Goal: Transaction & Acquisition: Purchase product/service

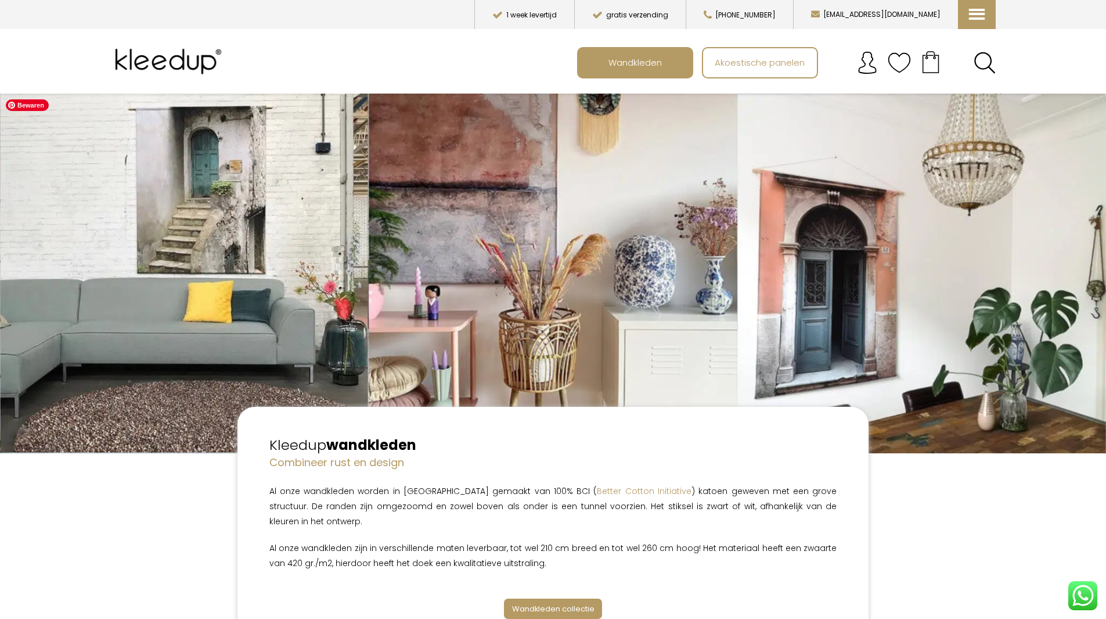
scroll to position [174, 0]
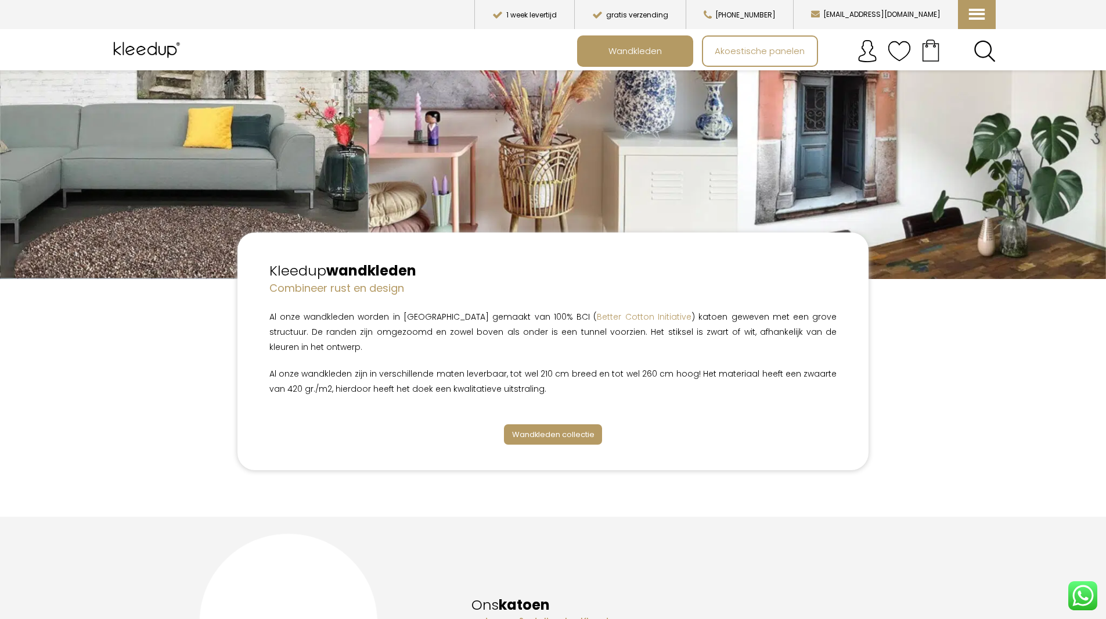
click at [555, 429] on span "Wandkleden collectie" at bounding box center [553, 434] width 82 height 11
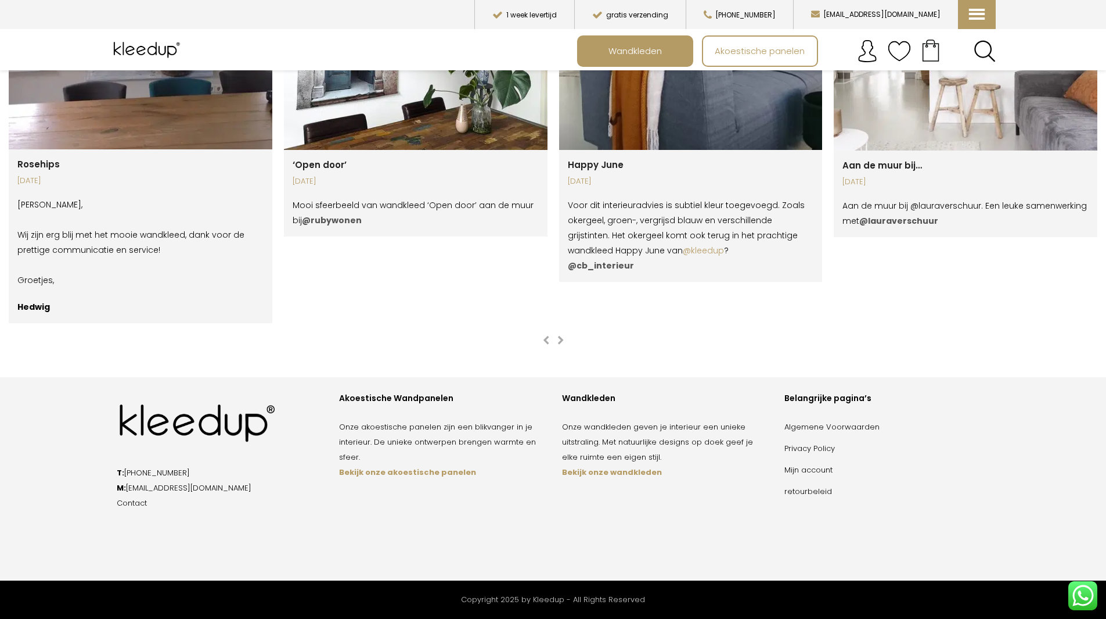
scroll to position [2327, 0]
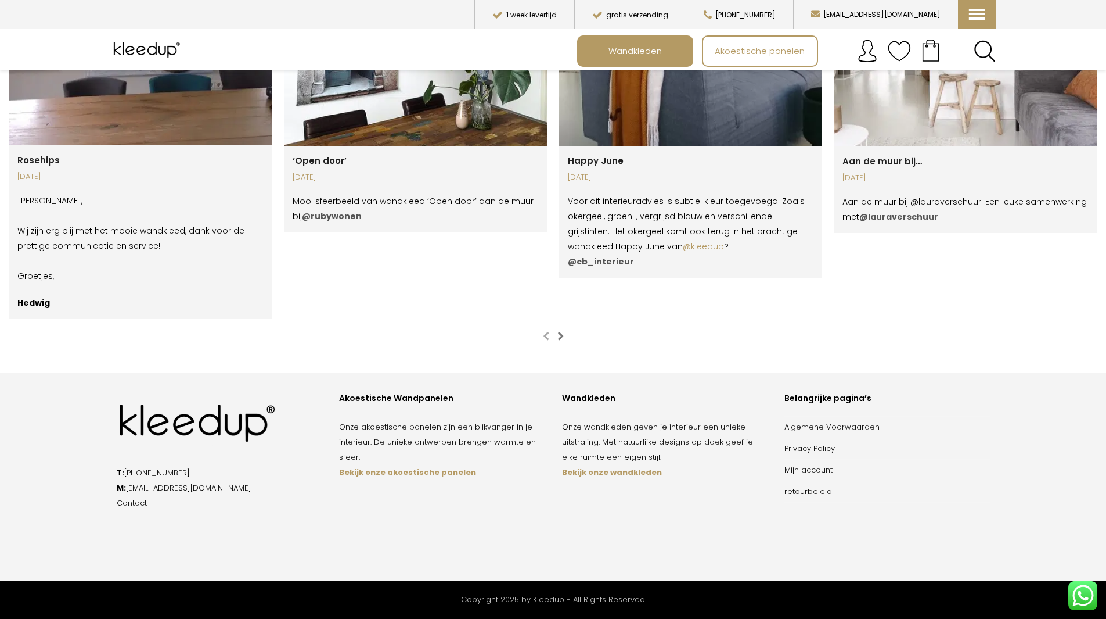
click at [564, 330] on button "next slide" at bounding box center [561, 336] width 12 height 12
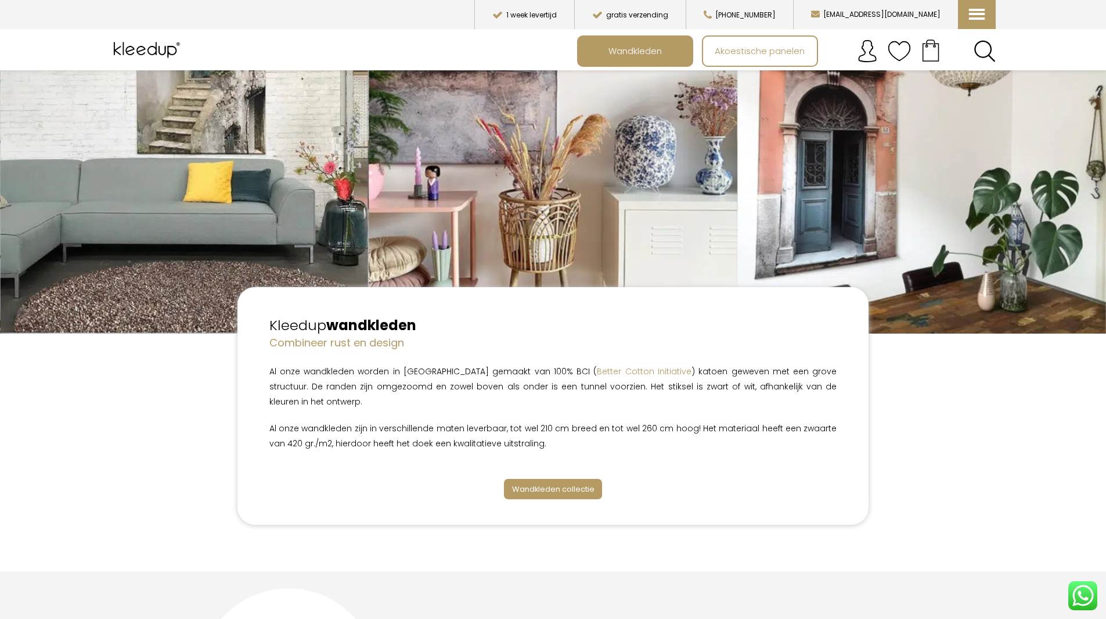
scroll to position [0, 0]
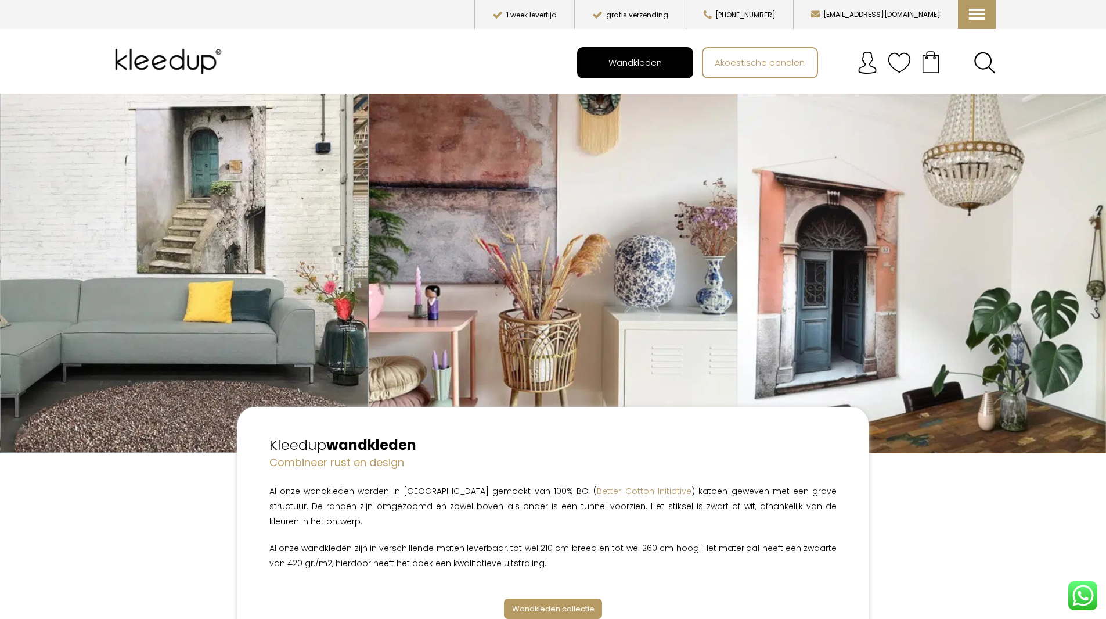
click at [641, 53] on span "Wandkleden" at bounding box center [635, 62] width 66 height 22
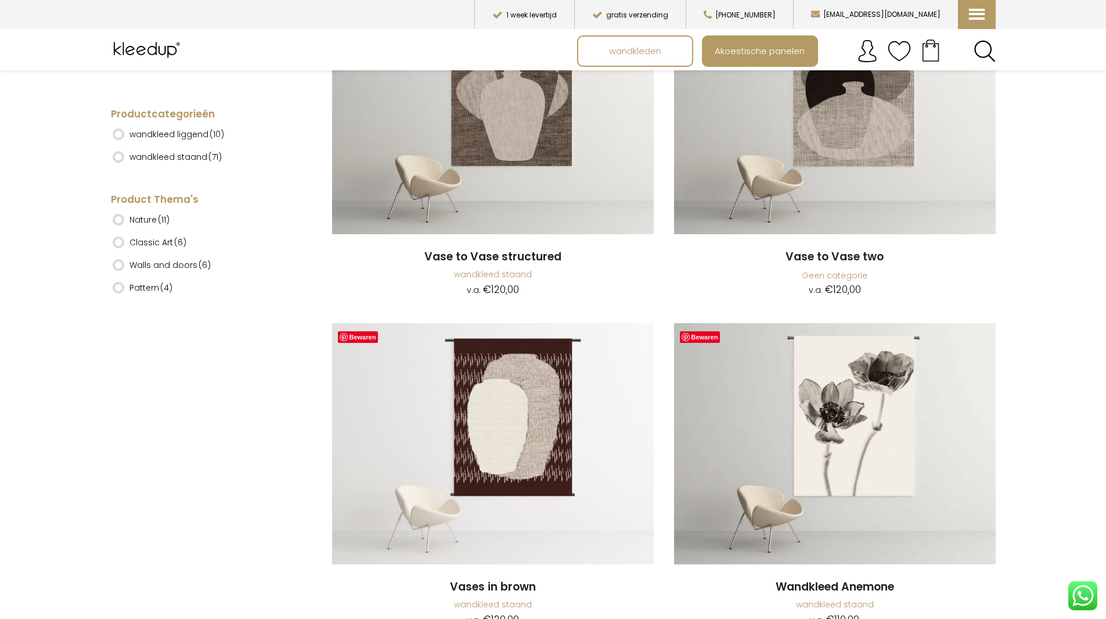
scroll to position [3717, 0]
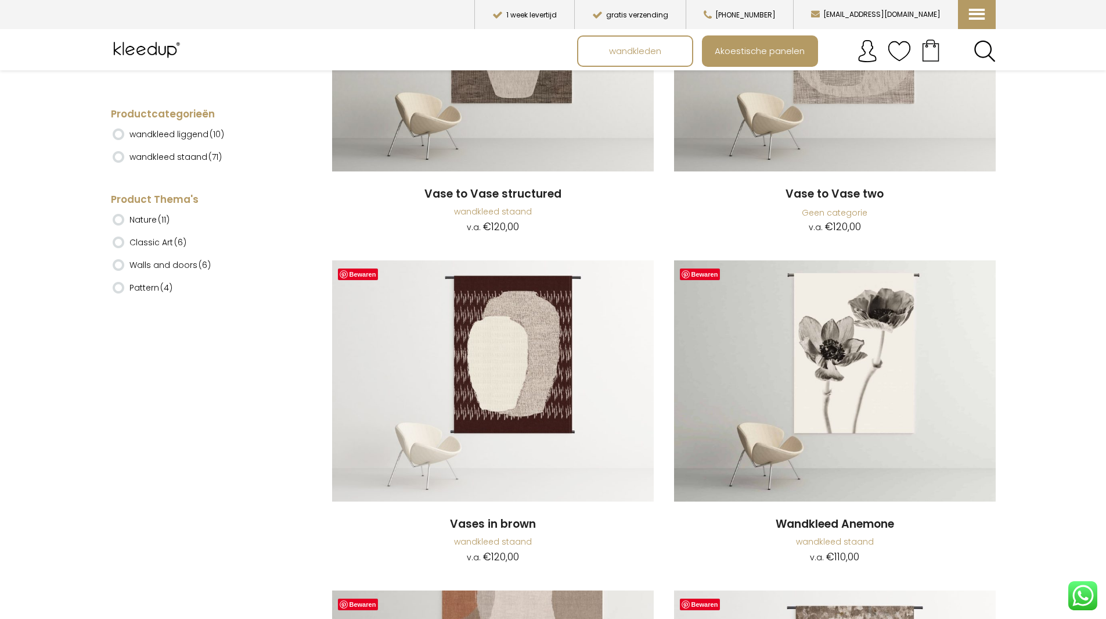
click at [186, 134] on label "wandkleed liggend (10)" at bounding box center [177, 134] width 95 height 20
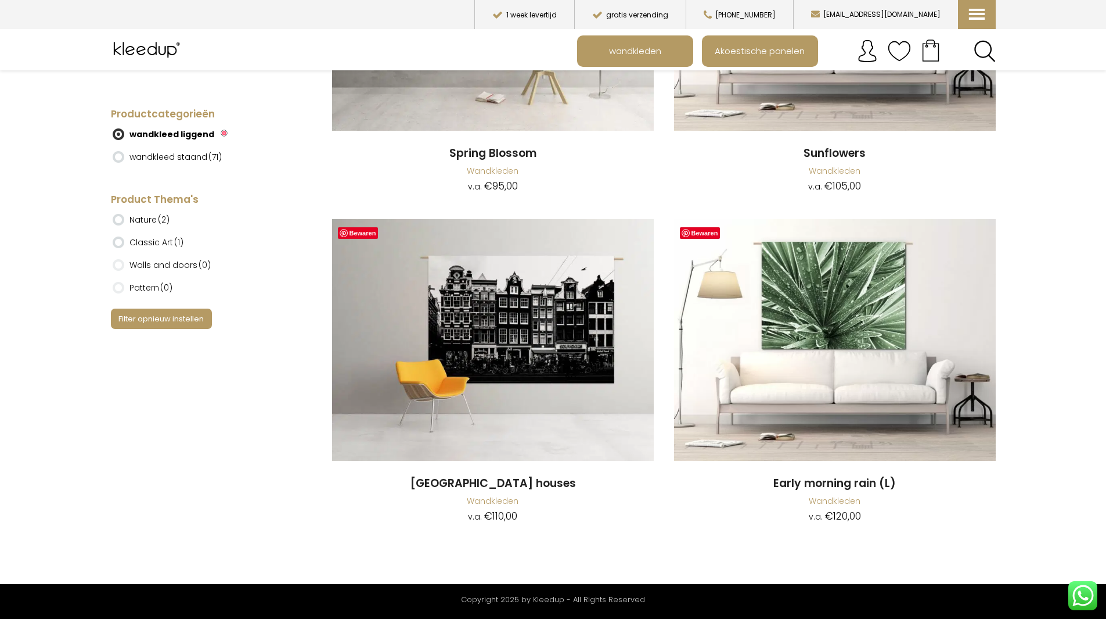
scroll to position [1285, 0]
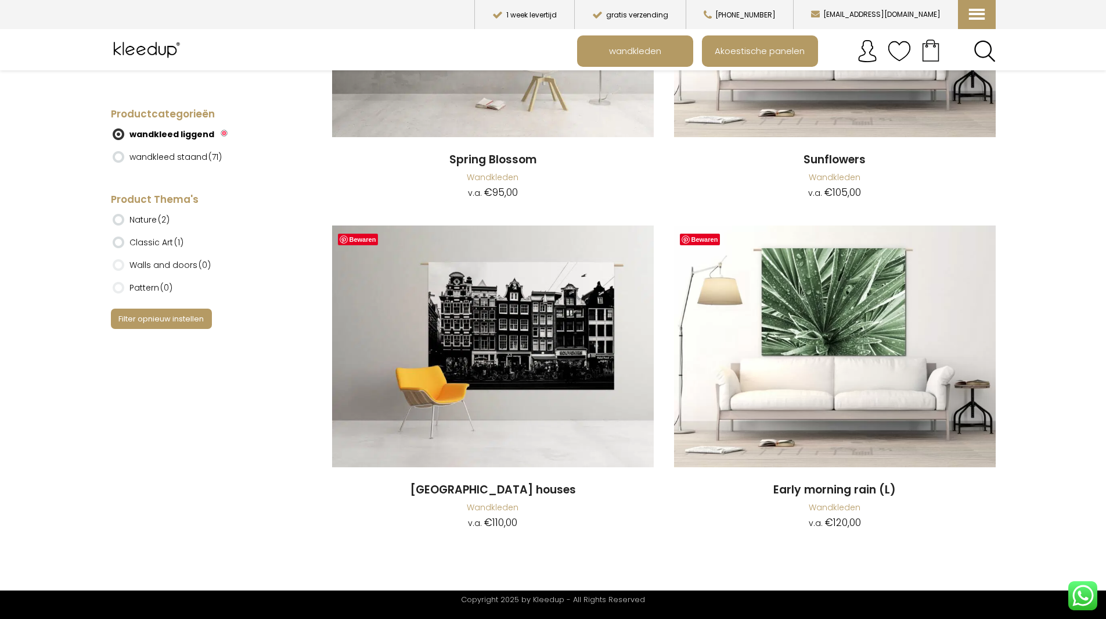
click at [160, 156] on label "wandkleed staand (71)" at bounding box center [176, 157] width 92 height 20
